Goal: Find specific page/section: Find specific page/section

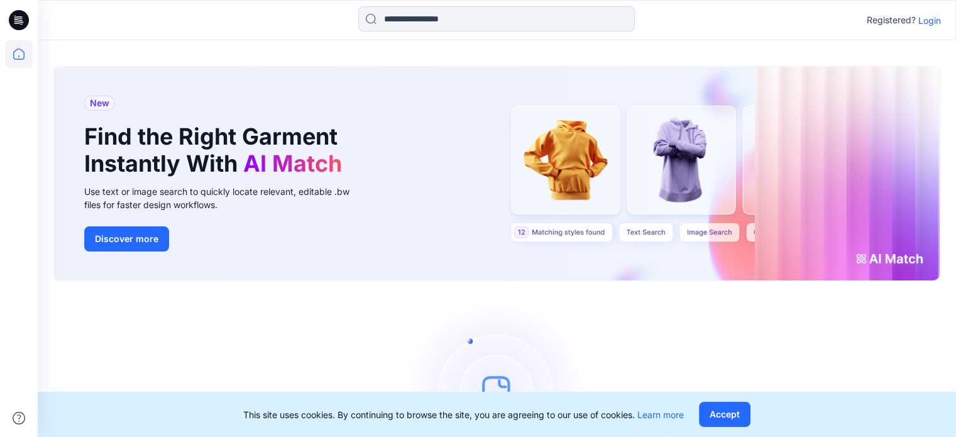
click at [928, 23] on p "Login" at bounding box center [929, 20] width 23 height 13
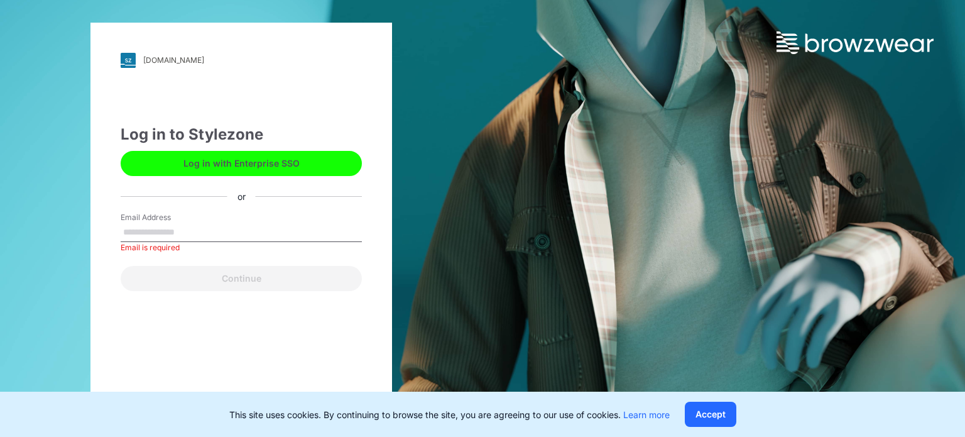
click at [234, 221] on div "Email Address Email is required" at bounding box center [241, 231] width 241 height 38
click at [222, 235] on input "Email Address" at bounding box center [241, 232] width 241 height 19
type input "**********"
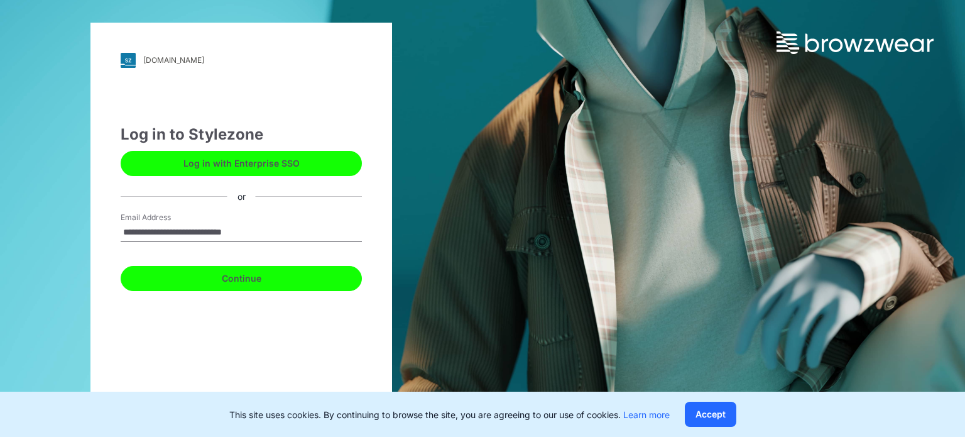
click at [209, 287] on button "Continue" at bounding box center [241, 278] width 241 height 25
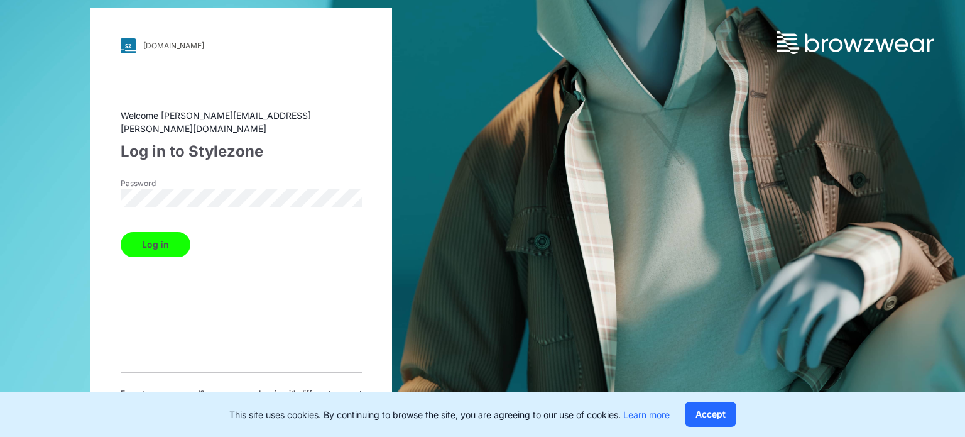
click at [151, 251] on div "Welcome [PERSON_NAME][EMAIL_ADDRESS][PERSON_NAME][DOMAIN_NAME] Log in to Stylez…" at bounding box center [241, 254] width 241 height 290
click at [141, 237] on button "Log in" at bounding box center [156, 244] width 70 height 25
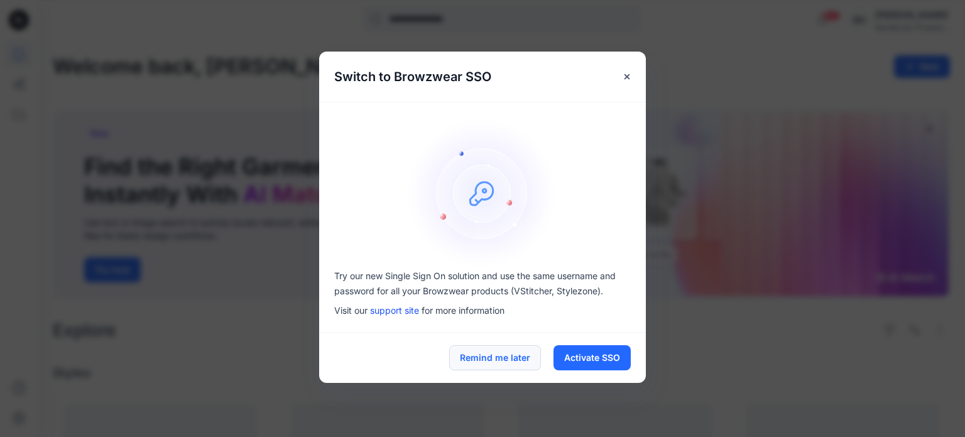
click at [507, 362] on button "Remind me later" at bounding box center [495, 357] width 92 height 25
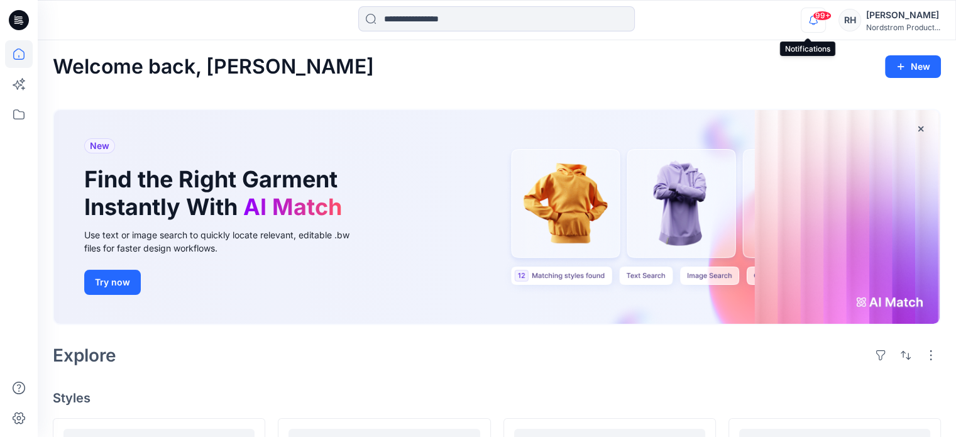
click at [813, 22] on icon "button" at bounding box center [813, 20] width 24 height 25
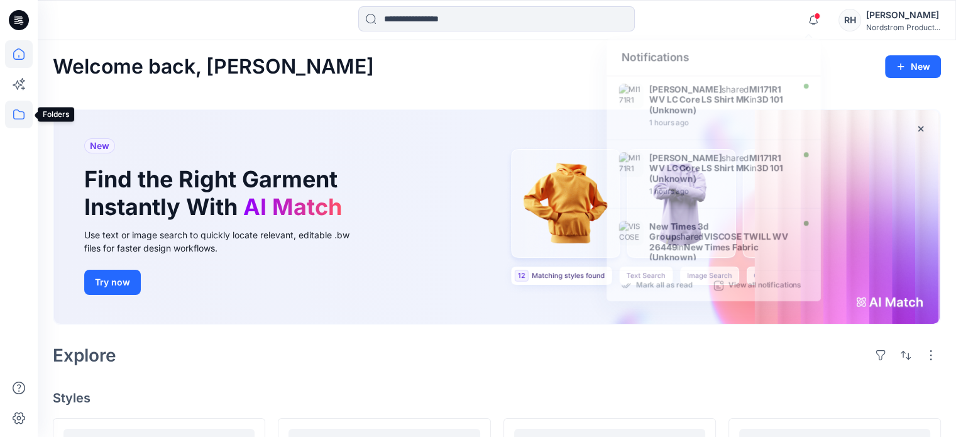
click at [10, 122] on icon at bounding box center [19, 115] width 28 height 28
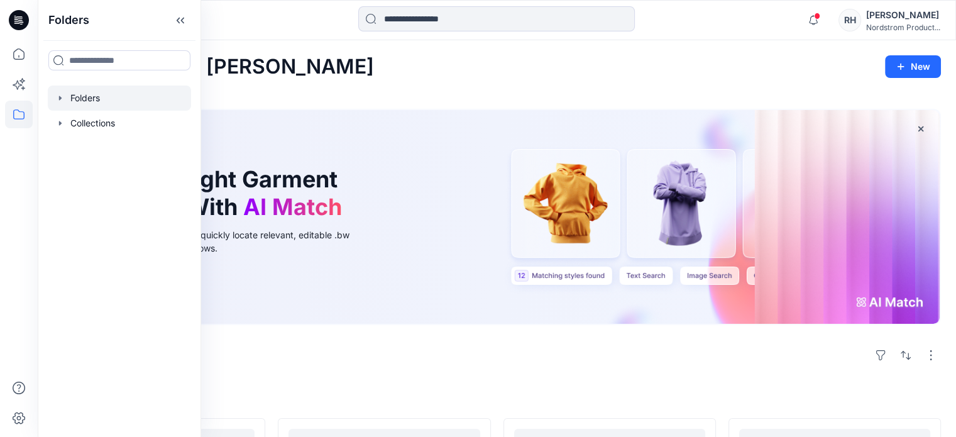
click at [59, 100] on icon "button" at bounding box center [60, 98] width 10 height 10
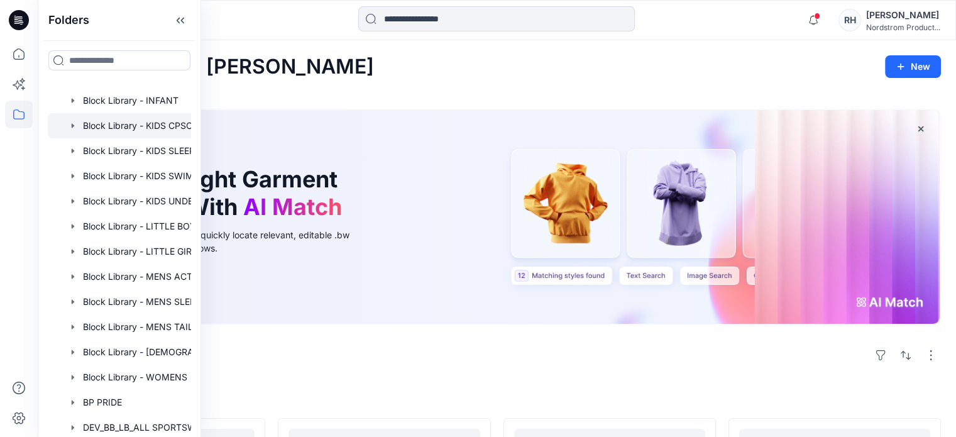
scroll to position [123, 0]
click at [119, 371] on div at bounding box center [136, 377] width 176 height 25
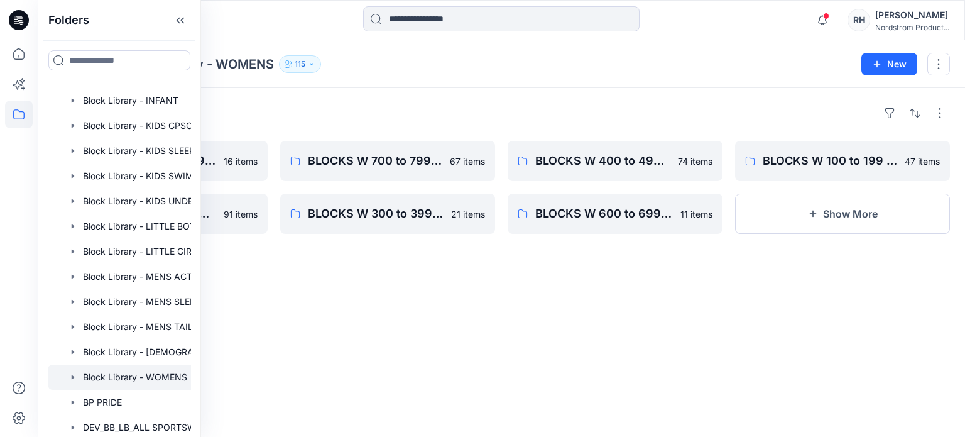
click at [297, 287] on div "Folders BLOCKS W 200 to 299 - Skirts, skorts, 1/2 Slip, Full Slip 16 items BLOC…" at bounding box center [502, 262] width 928 height 349
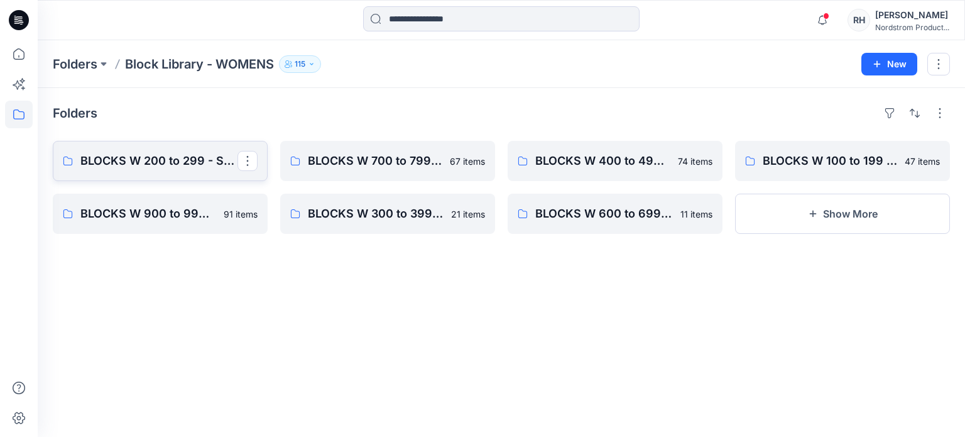
click at [200, 163] on p "BLOCKS W 200 to 299 - Skirts, skorts, 1/2 Slip, Full Slip" at bounding box center [158, 161] width 157 height 18
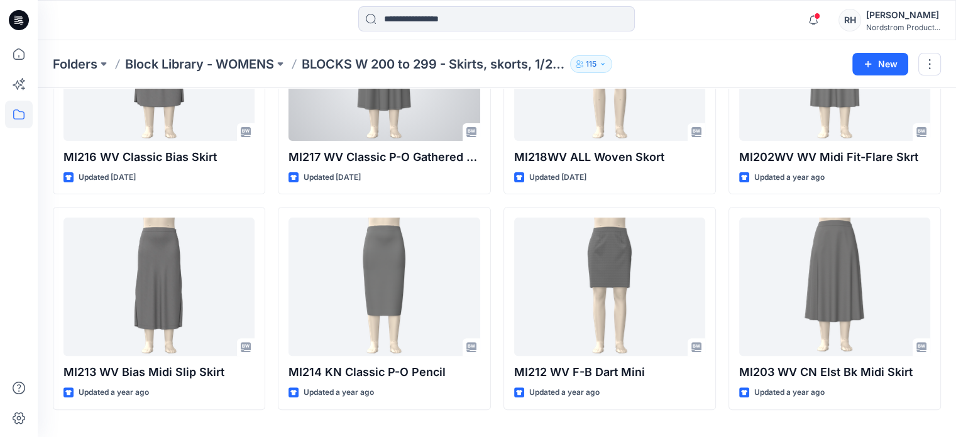
scroll to position [364, 0]
